Goal: Find specific page/section: Find specific page/section

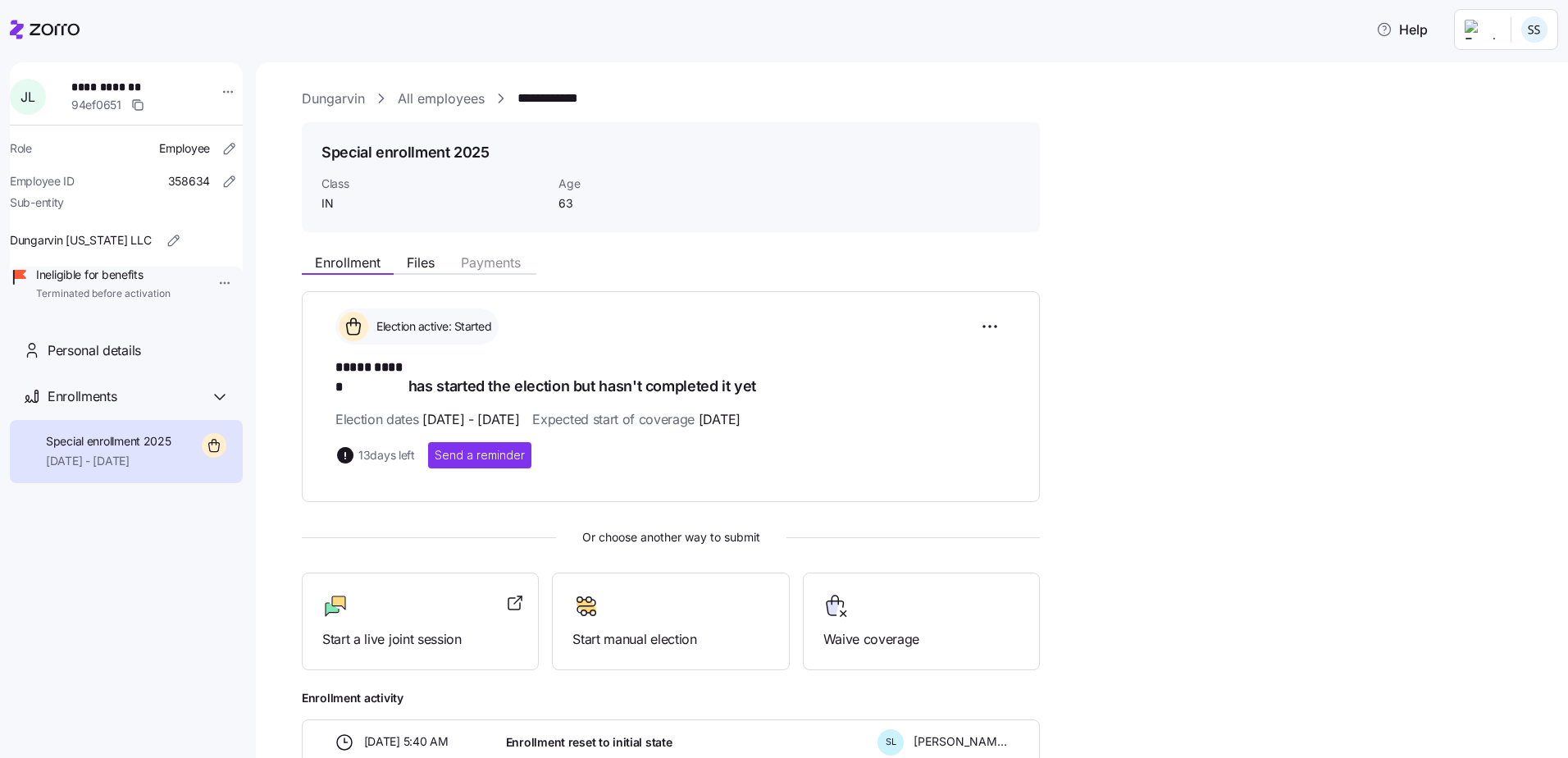
click at [41, 6] on header "Help" at bounding box center [784, 26] width 1568 height 53
click at [31, 26] on icon at bounding box center [44, 30] width 69 height 20
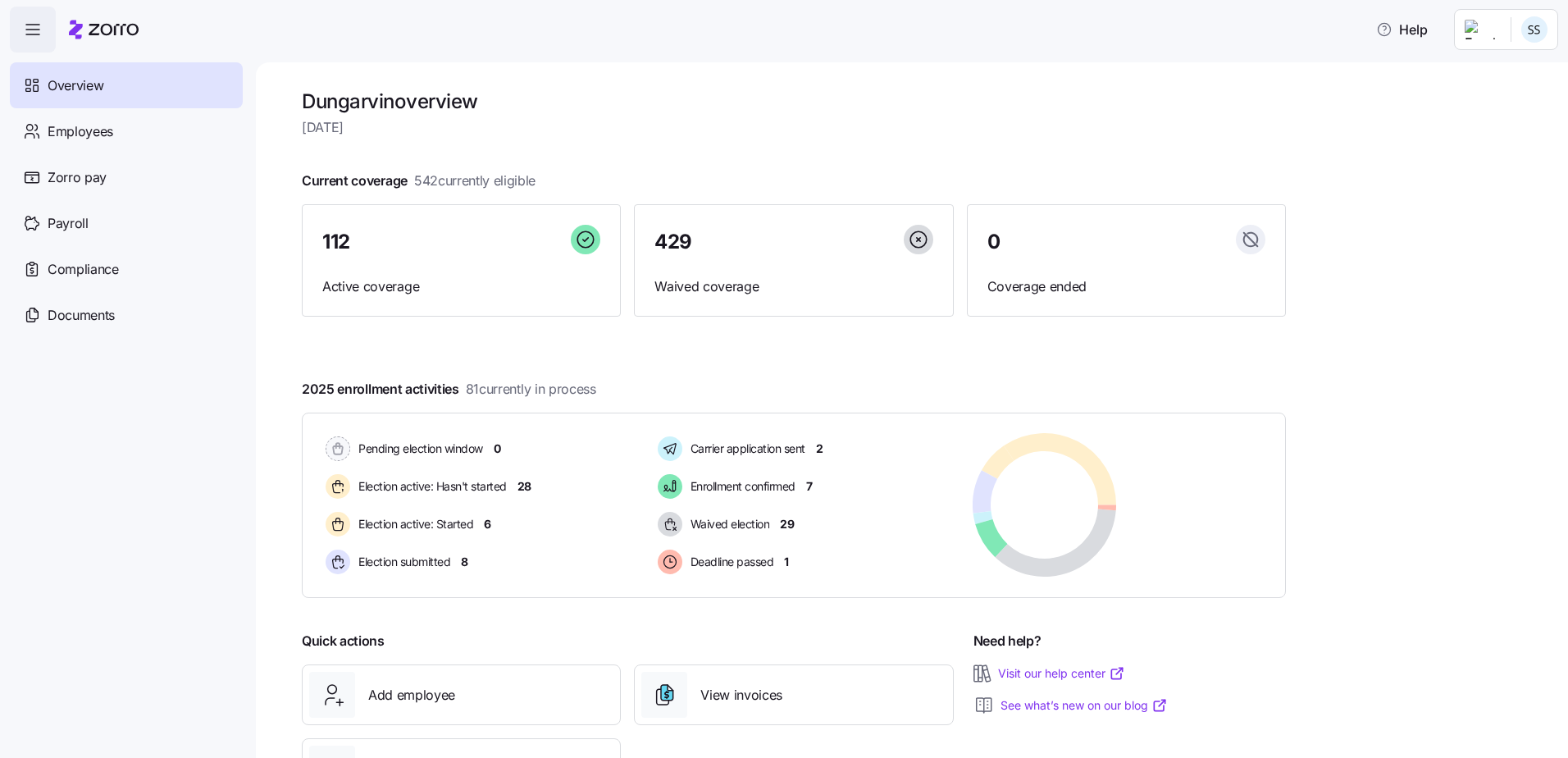
drag, startPoint x: 93, startPoint y: 41, endPoint x: 94, endPoint y: 63, distance: 22.0
click at [93, 40] on div at bounding box center [103, 29] width 69 height 46
click at [93, 127] on span "Employees" at bounding box center [80, 131] width 65 height 21
